Goal: Check status

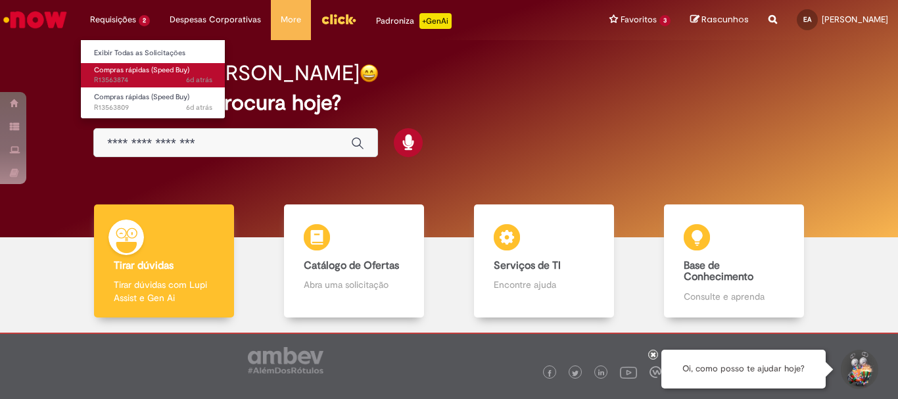
click at [107, 69] on span "Compras rápidas (Speed Buy)" at bounding box center [141, 70] width 95 height 10
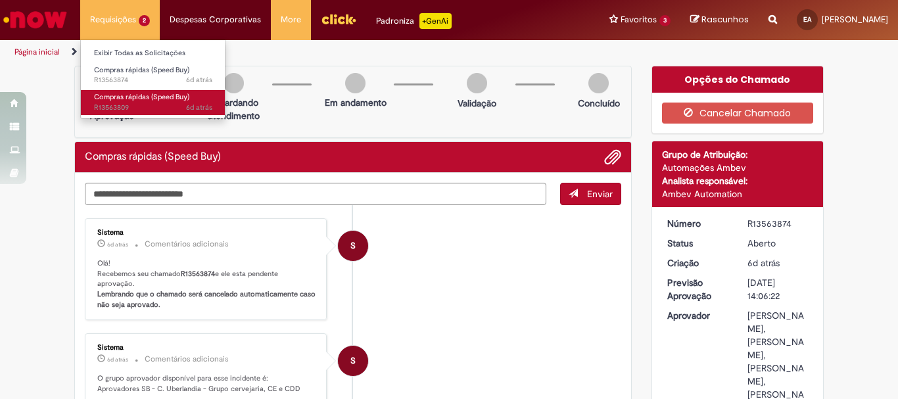
click at [107, 100] on span "Compras rápidas (Speed Buy)" at bounding box center [141, 97] width 95 height 10
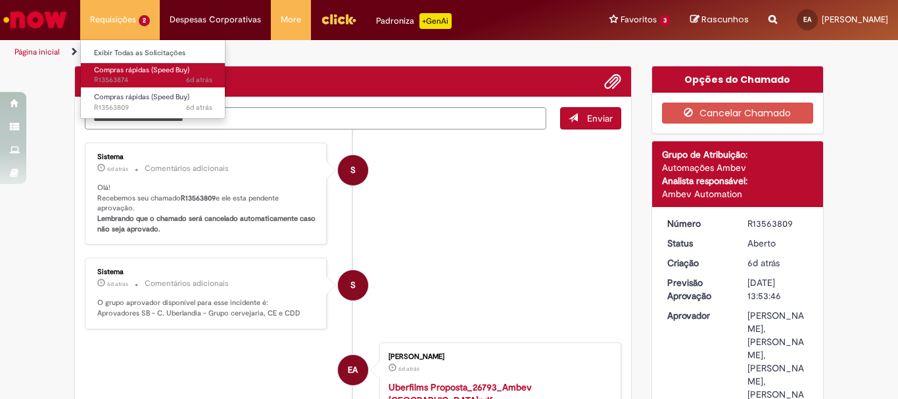
click at [116, 74] on span "Compras rápidas (Speed Buy)" at bounding box center [141, 70] width 95 height 10
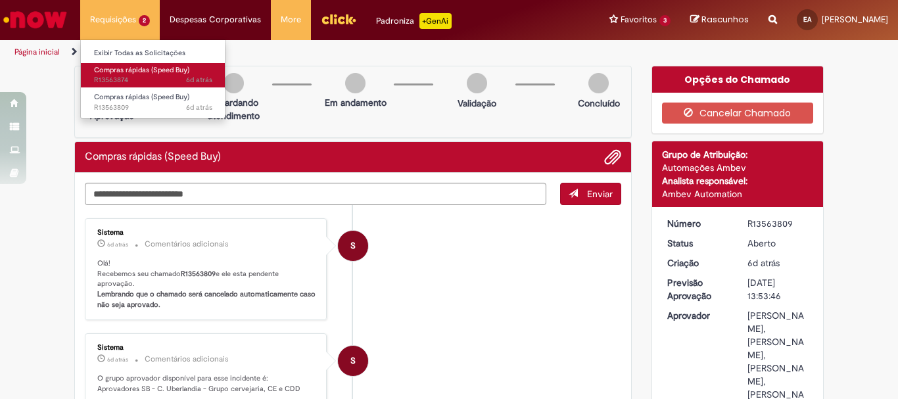
click at [116, 74] on span "Compras rápidas (Speed Buy)" at bounding box center [141, 70] width 95 height 10
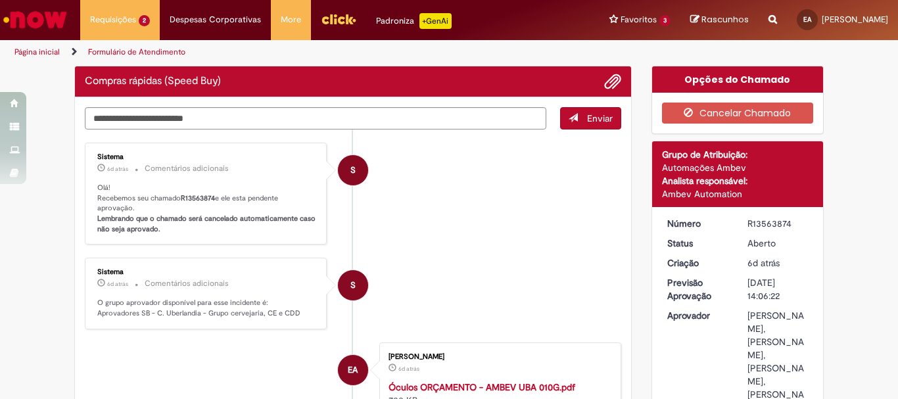
click at [455, 222] on li "S Sistema 6d atrás 6 dias atrás Comentários adicionais Olá! Recebemos seu chama…" at bounding box center [353, 194] width 536 height 103
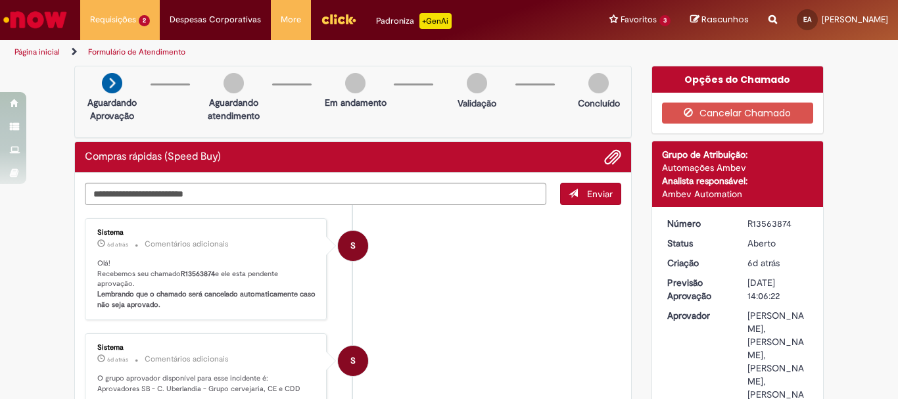
click at [456, 227] on li "S Sistema 6d atrás 6 dias atrás Comentários adicionais Olá! Recebemos seu chama…" at bounding box center [353, 269] width 536 height 103
